Goal: Task Accomplishment & Management: Manage account settings

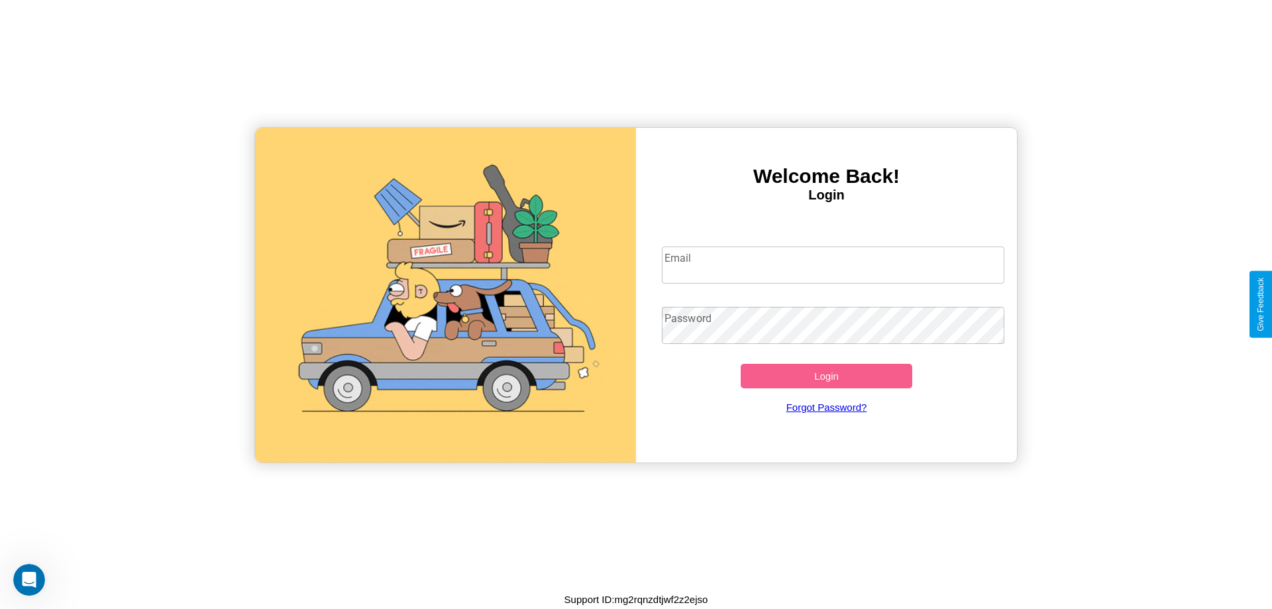
click at [833, 264] on input "Email" at bounding box center [833, 264] width 343 height 37
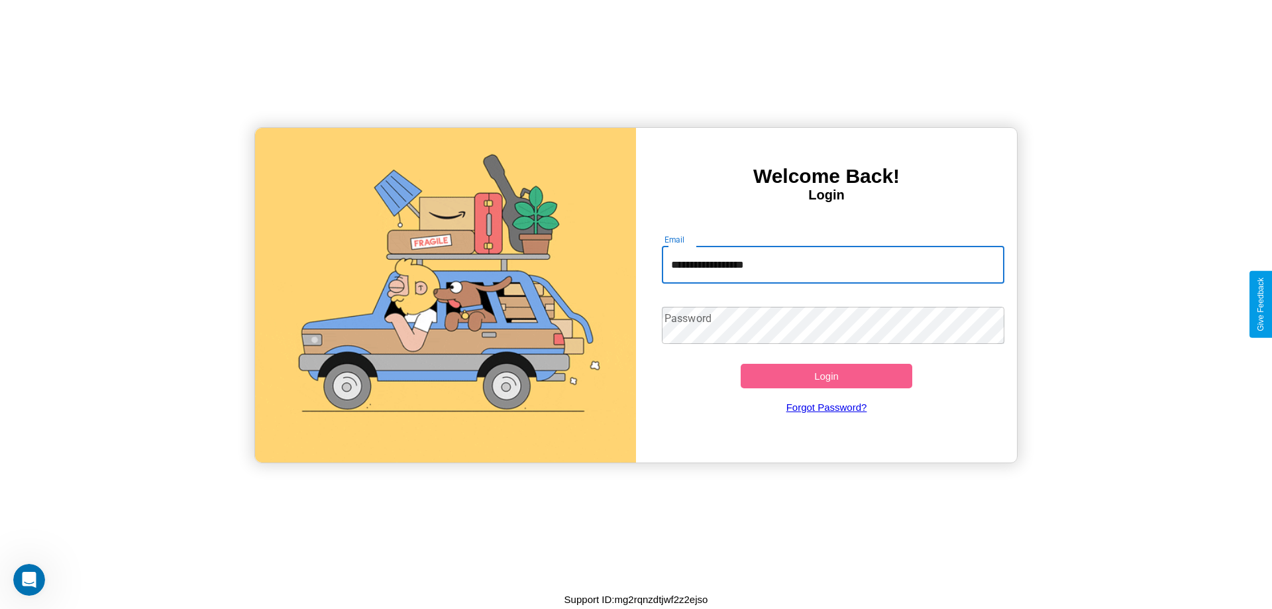
type input "**********"
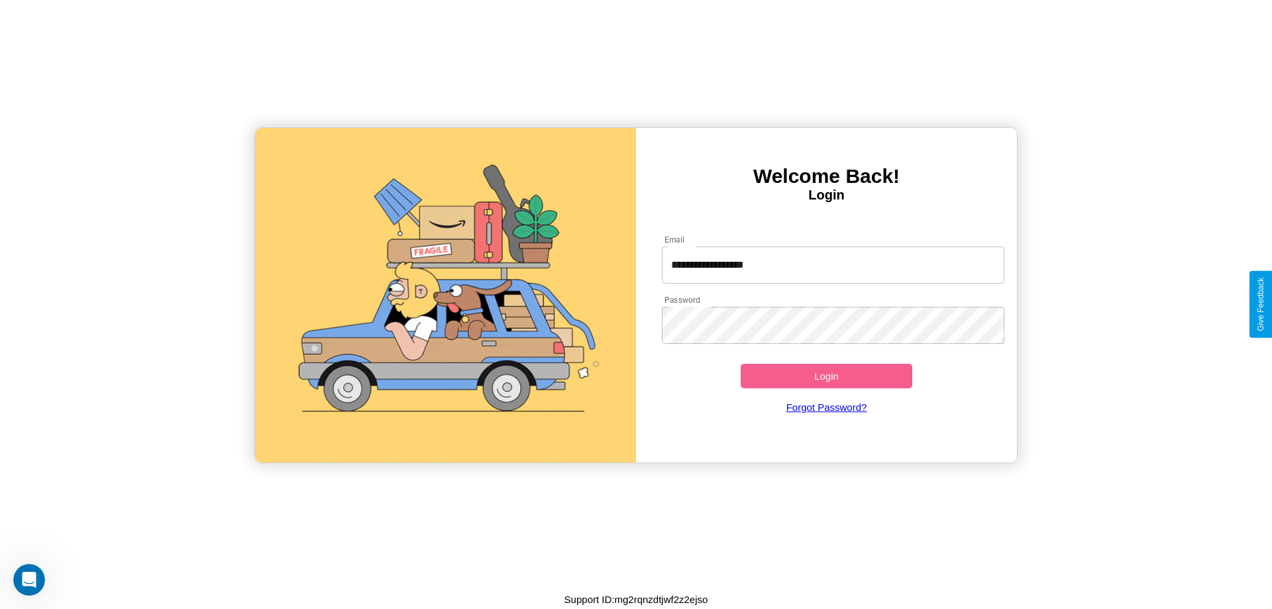
click at [826, 376] on button "Login" at bounding box center [826, 376] width 172 height 25
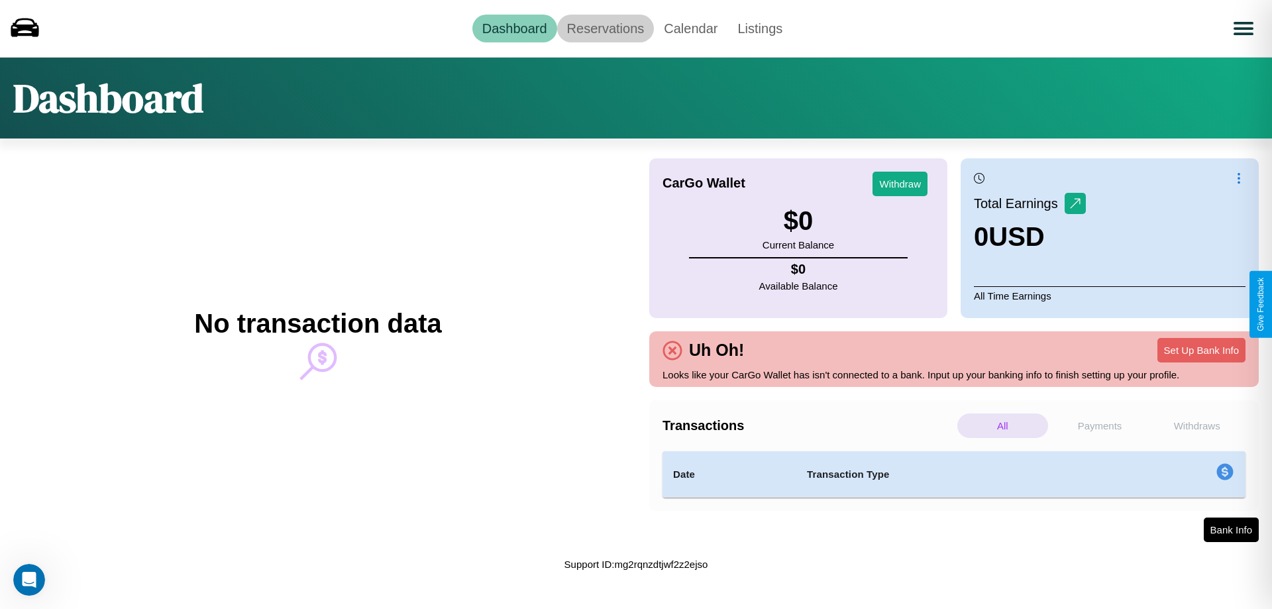
click at [605, 28] on link "Reservations" at bounding box center [605, 29] width 97 height 28
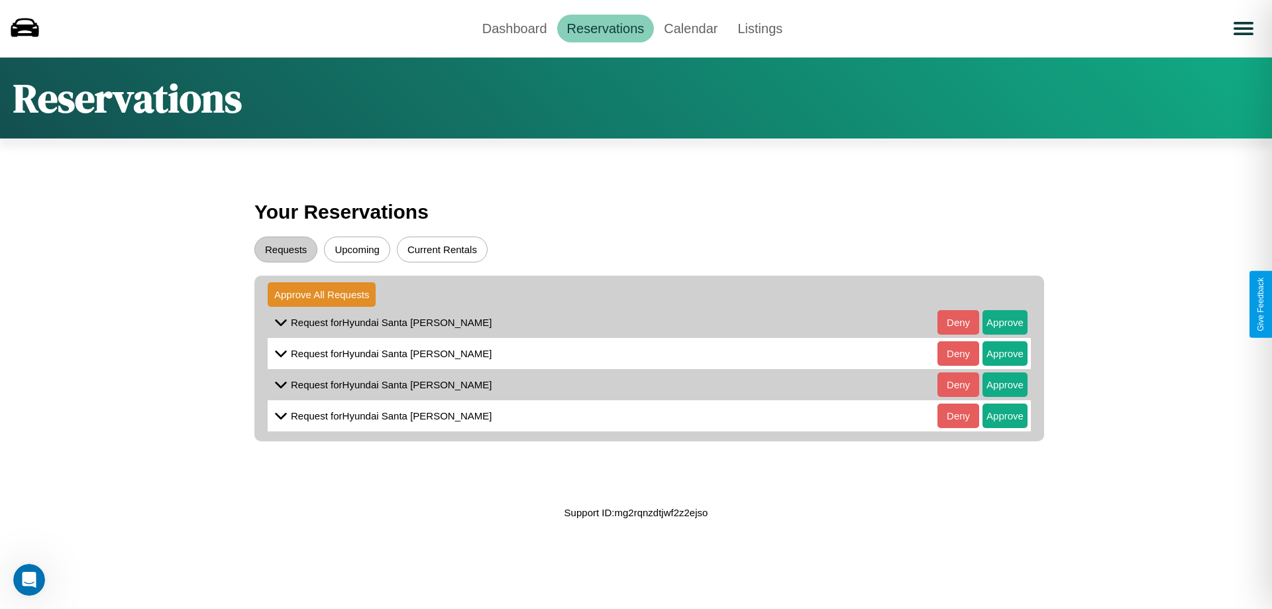
click at [357, 249] on button "Upcoming" at bounding box center [357, 249] width 66 height 26
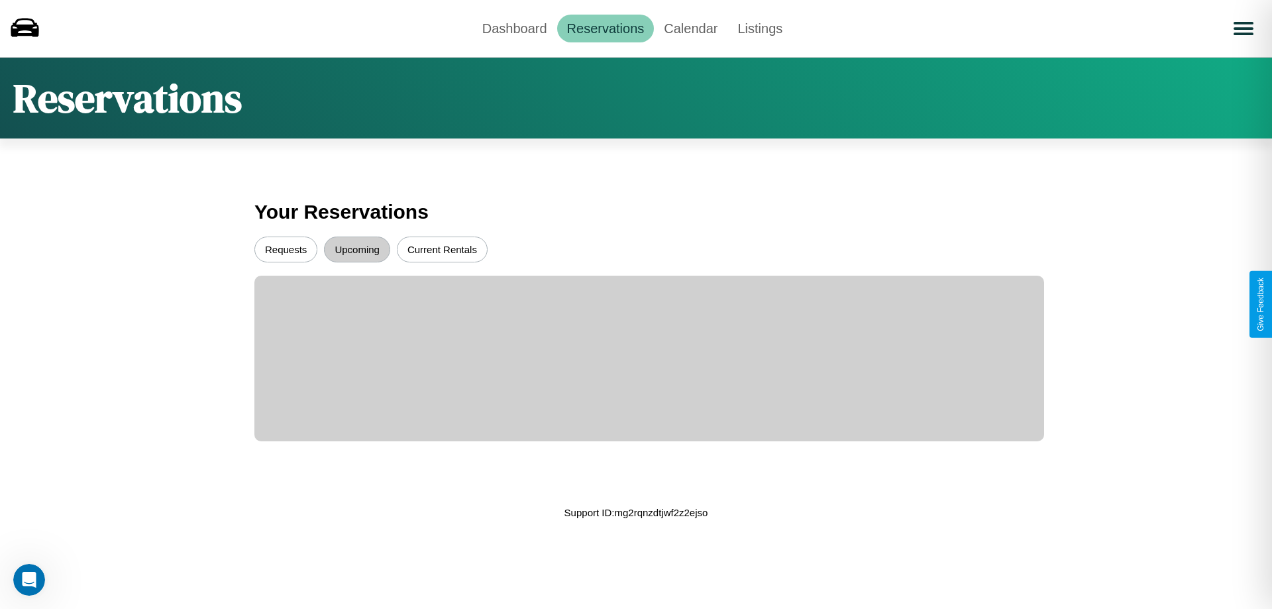
click at [442, 249] on button "Current Rentals" at bounding box center [442, 249] width 91 height 26
click at [285, 249] on button "Requests" at bounding box center [285, 249] width 63 height 26
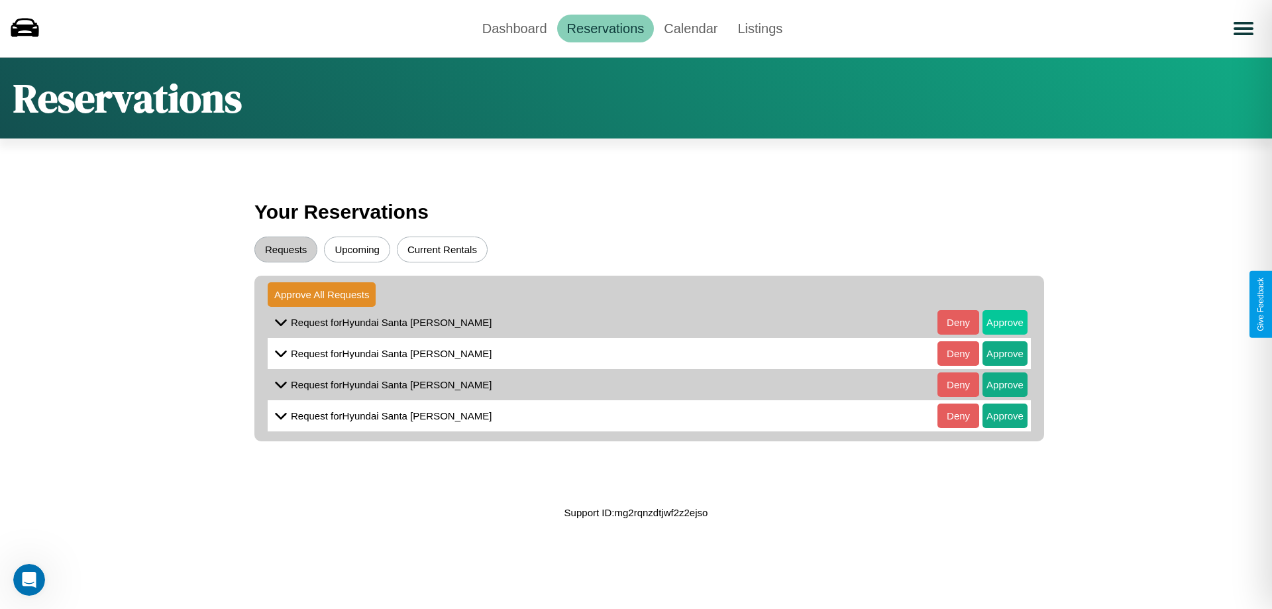
click at [995, 322] on button "Approve" at bounding box center [1004, 322] width 45 height 25
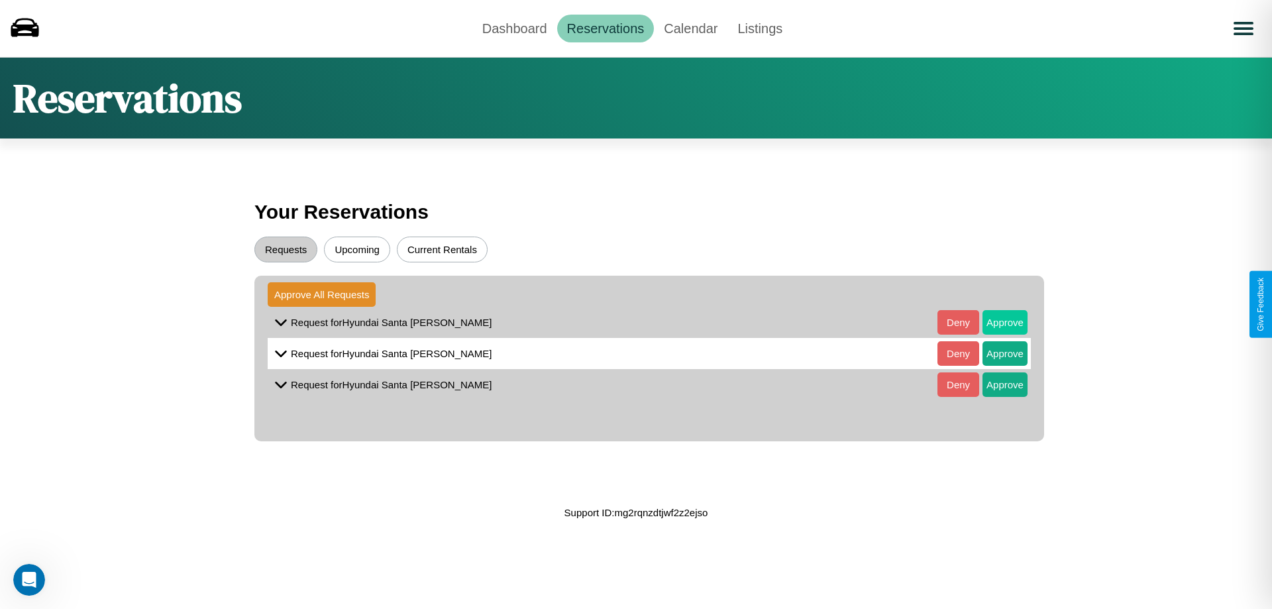
click at [995, 322] on button "Approve" at bounding box center [1004, 322] width 45 height 25
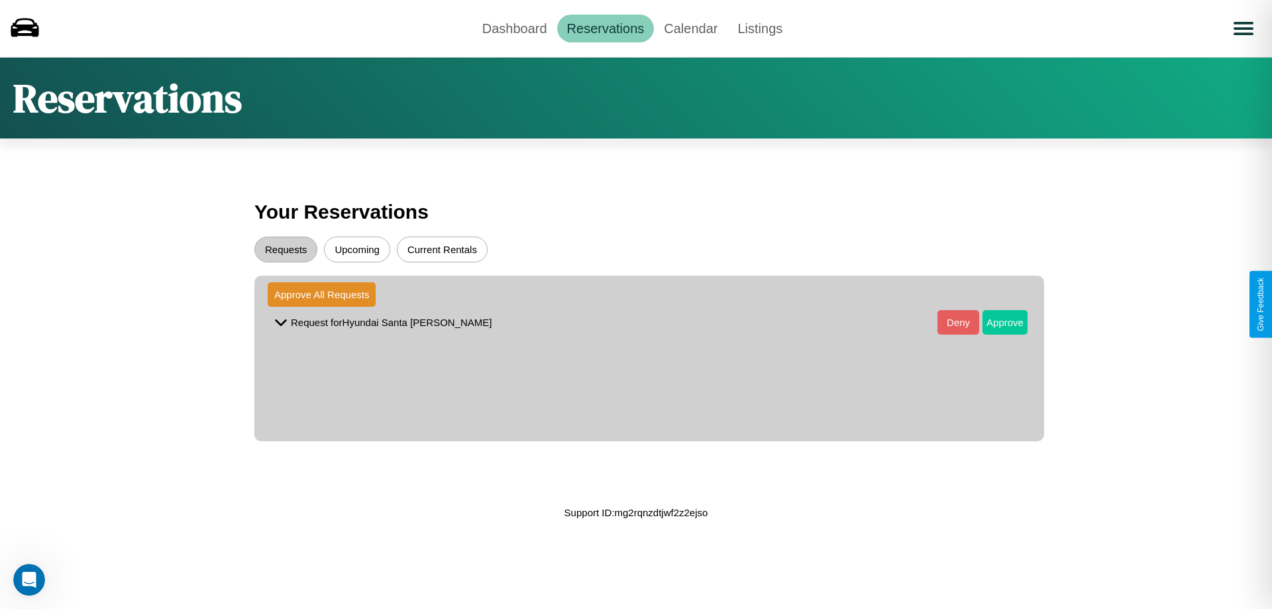
click at [995, 322] on button "Approve" at bounding box center [1004, 322] width 45 height 25
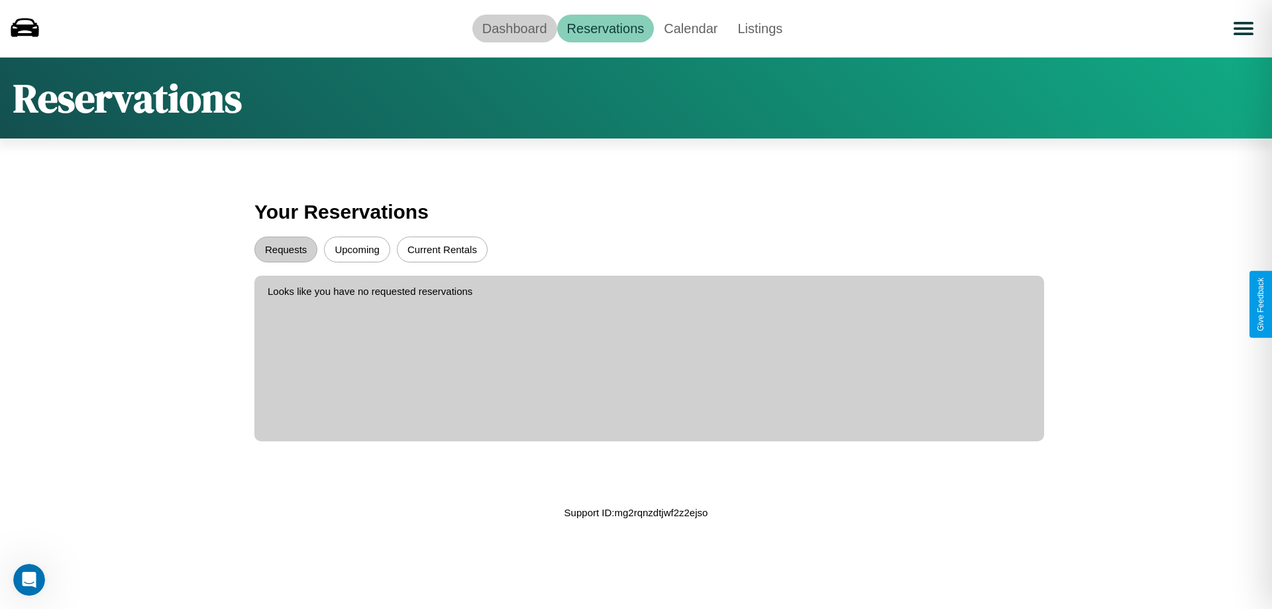
click at [514, 28] on link "Dashboard" at bounding box center [514, 29] width 85 height 28
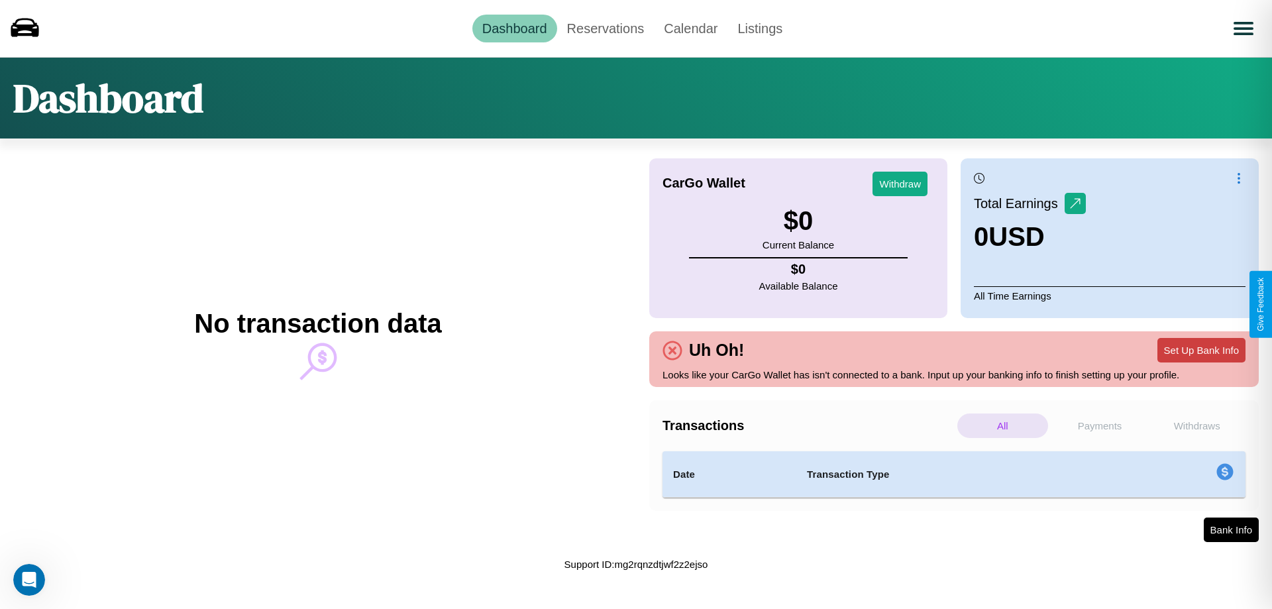
click at [1201, 350] on button "Set Up Bank Info" at bounding box center [1201, 350] width 88 height 25
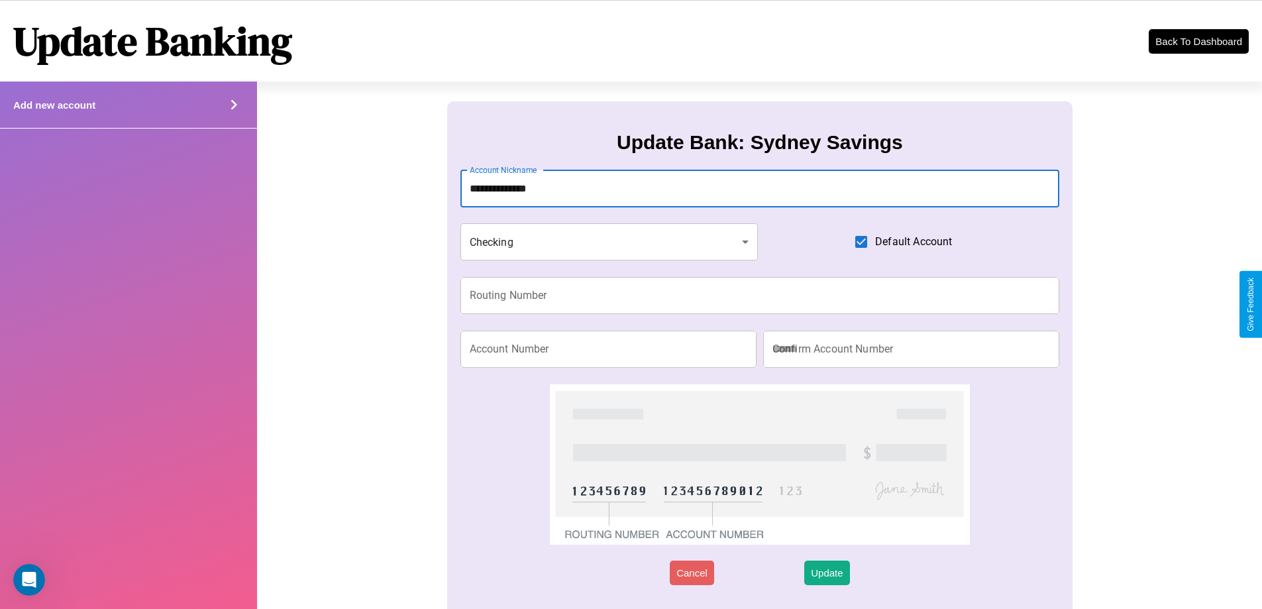
type input "**********"
